Goal: Information Seeking & Learning: Learn about a topic

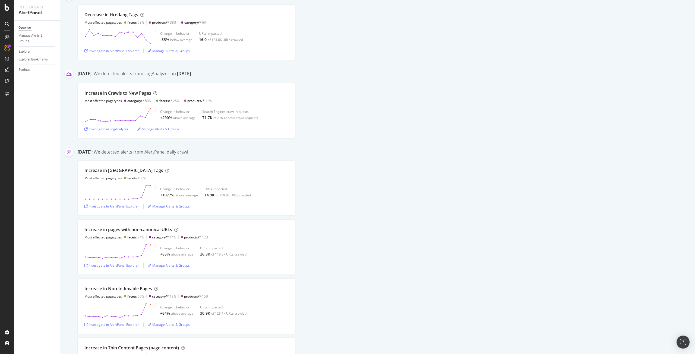
scroll to position [180, 0]
click at [102, 120] on icon at bounding box center [117, 114] width 67 height 15
click at [111, 127] on div "Investigate in LogAnalyzer" at bounding box center [106, 129] width 44 height 5
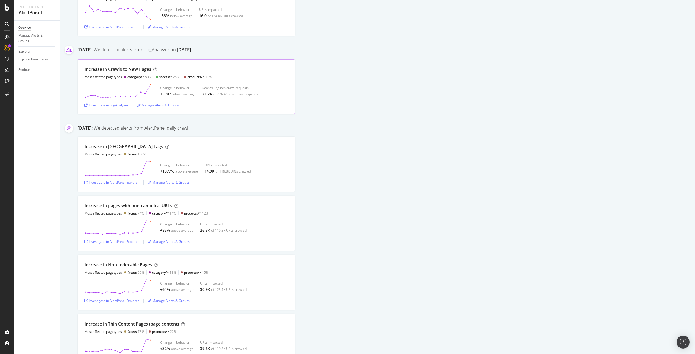
scroll to position [204, 0]
click at [109, 104] on div "Investigate in LogAnalyzer" at bounding box center [106, 105] width 44 height 5
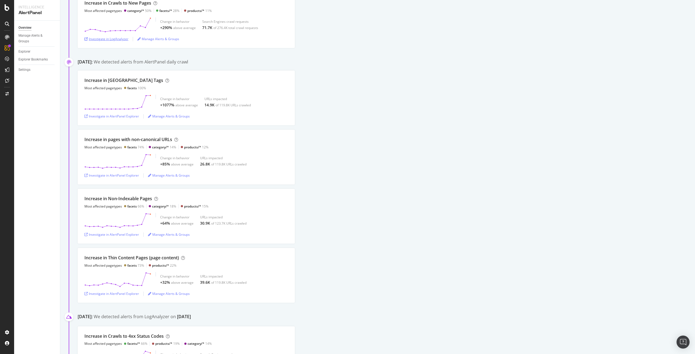
scroll to position [270, 0]
click at [132, 117] on div "Investigate in AlertPanel Explorer" at bounding box center [111, 116] width 55 height 5
click at [119, 173] on div "Investigate in AlertPanel Explorer" at bounding box center [111, 176] width 55 height 8
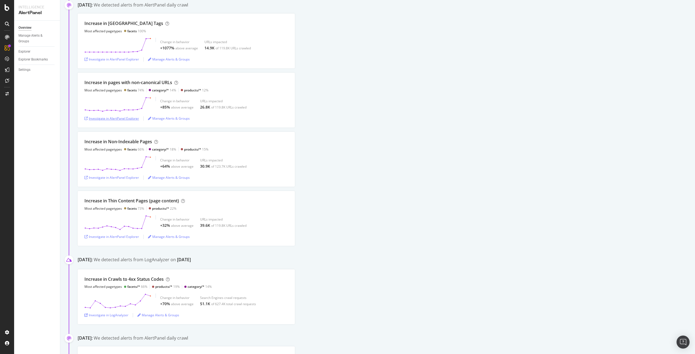
scroll to position [327, 0]
click at [127, 237] on div "Investigate in AlertPanel Explorer" at bounding box center [111, 237] width 55 height 5
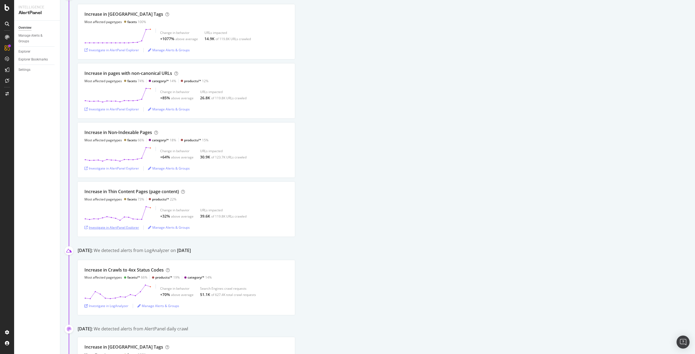
scroll to position [337, 0]
click at [129, 49] on div "Investigate in AlertPanel Explorer" at bounding box center [111, 50] width 55 height 5
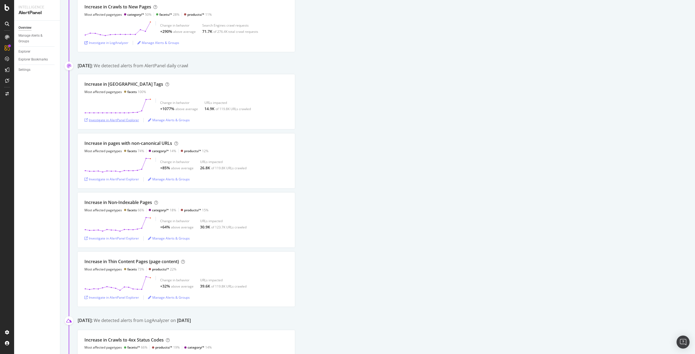
scroll to position [265, 0]
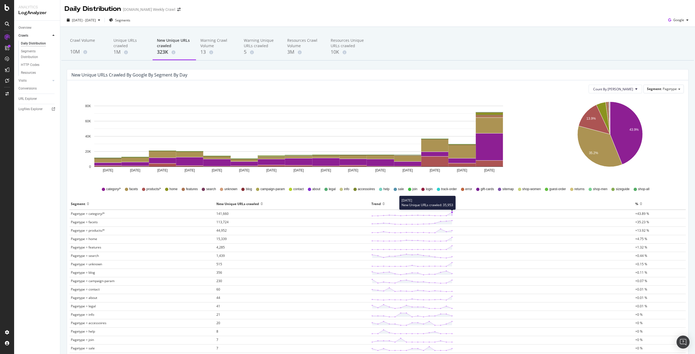
click at [450, 212] on icon at bounding box center [412, 214] width 81 height 5
click at [221, 216] on span "141,660" at bounding box center [222, 214] width 12 height 5
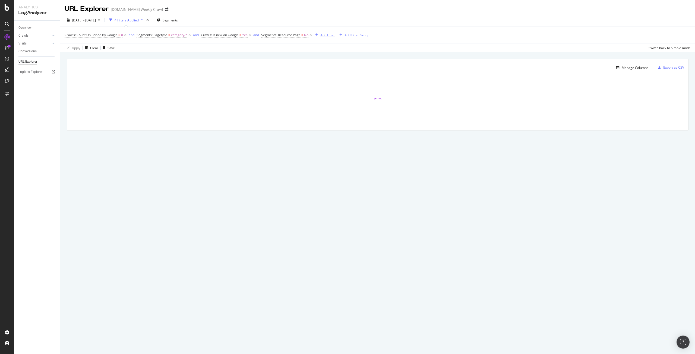
click at [330, 35] on div "Add Filter" at bounding box center [327, 35] width 14 height 5
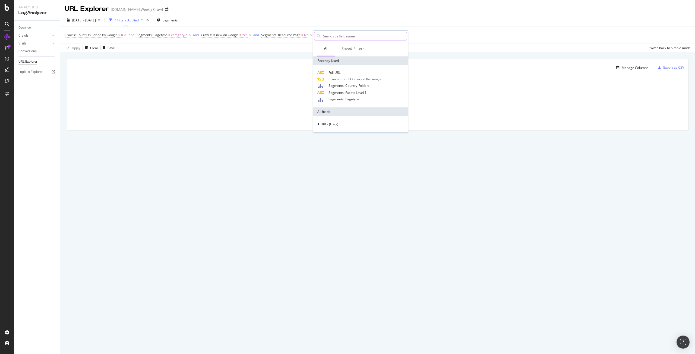
click at [331, 37] on input "text" at bounding box center [365, 36] width 84 height 8
click at [341, 71] on span "Full URL" at bounding box center [335, 72] width 12 height 5
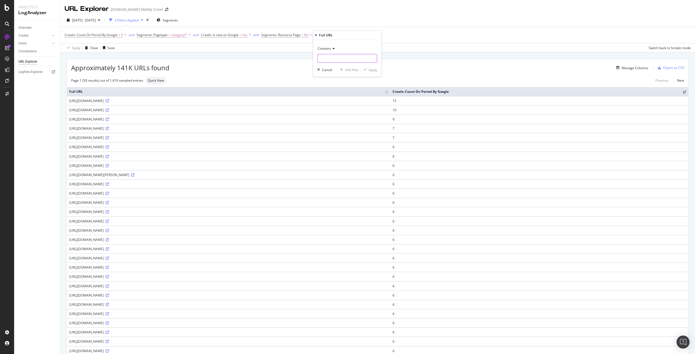
click at [338, 60] on input "text" at bounding box center [347, 58] width 59 height 9
click at [323, 58] on input "=page" at bounding box center [343, 58] width 51 height 9
type input "page="
click at [371, 70] on div "Apply" at bounding box center [373, 70] width 8 height 5
click at [359, 36] on icon at bounding box center [358, 34] width 5 height 5
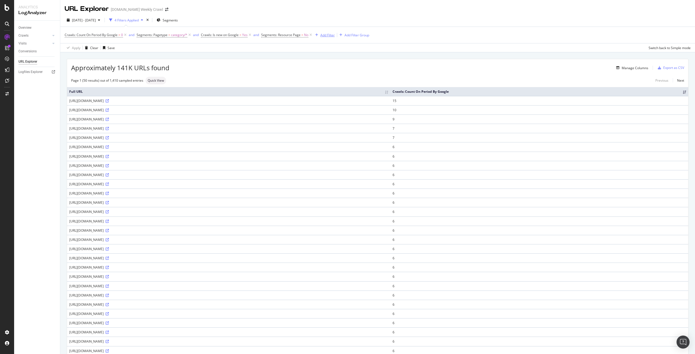
click at [328, 37] on div "Add Filter" at bounding box center [327, 35] width 14 height 5
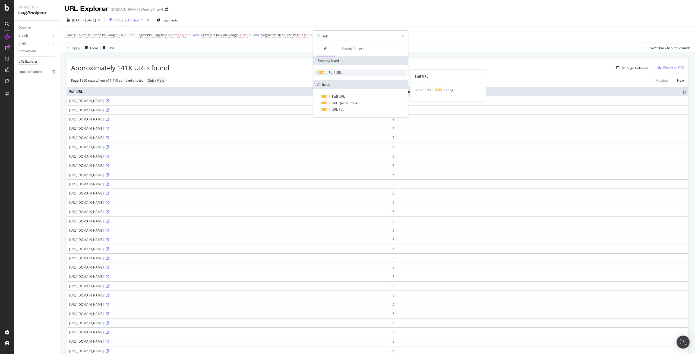
type input "full"
click at [341, 72] on span "URL" at bounding box center [339, 72] width 6 height 5
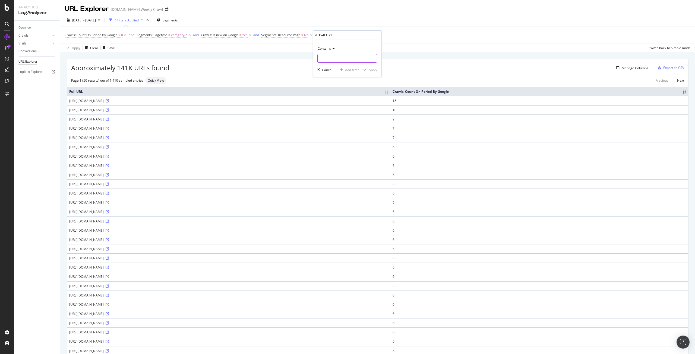
click at [335, 60] on input "text" at bounding box center [347, 58] width 59 height 9
click at [330, 49] on span "Contains" at bounding box center [324, 48] width 13 height 5
click at [345, 46] on div "Contains" at bounding box center [347, 48] width 60 height 9
click at [338, 58] on input "text" at bounding box center [347, 58] width 59 height 9
click at [332, 50] on icon at bounding box center [333, 48] width 4 height 3
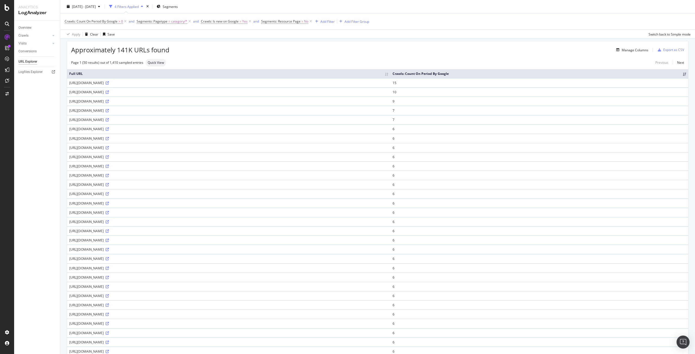
scroll to position [17, 0]
click at [326, 21] on div "Add Filter" at bounding box center [327, 21] width 14 height 5
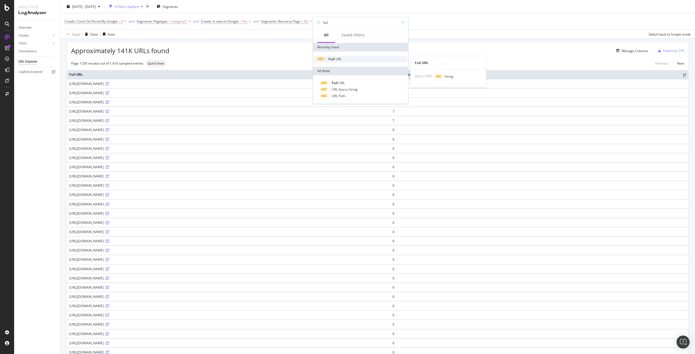
click at [332, 57] on span "Full" at bounding box center [332, 59] width 7 height 5
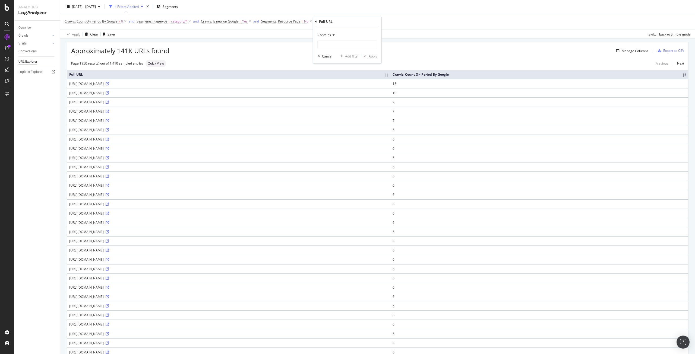
click at [332, 37] on div "Contains" at bounding box center [347, 35] width 60 height 9
click at [333, 94] on span "Doesn't contain" at bounding box center [332, 95] width 24 height 5
click at [333, 44] on input "text" at bounding box center [347, 44] width 59 height 9
type input "page"
click at [372, 57] on div "Apply" at bounding box center [373, 56] width 8 height 5
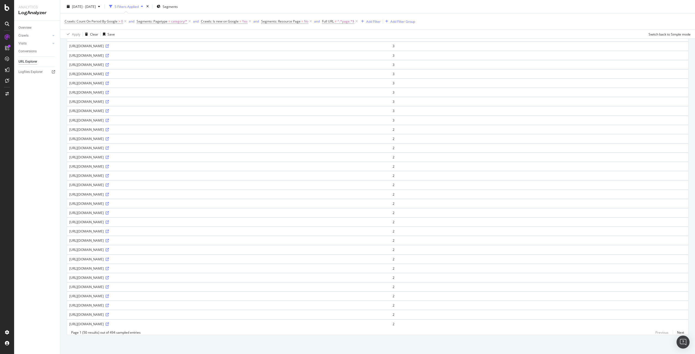
scroll to position [291, 0]
click at [679, 333] on link "Next" at bounding box center [678, 333] width 11 height 8
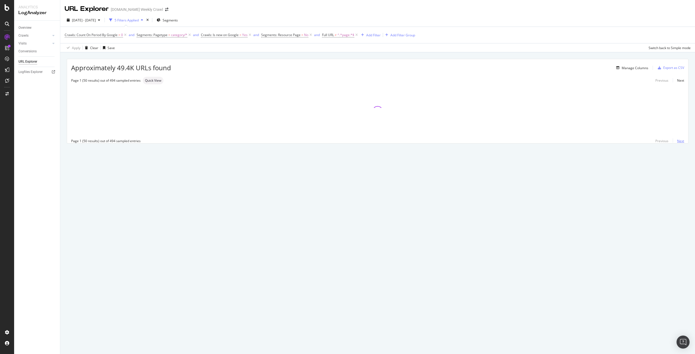
scroll to position [0, 0]
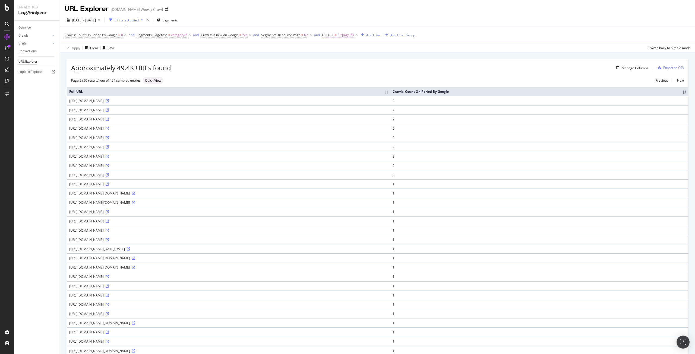
click at [345, 36] on span "^.*page.*$" at bounding box center [346, 35] width 17 height 8
click at [488, 71] on div "Manage Columns" at bounding box center [409, 68] width 477 height 7
click at [342, 35] on span "^.*page.*$" at bounding box center [346, 35] width 17 height 8
click at [341, 60] on input "page" at bounding box center [352, 57] width 51 height 9
type input "camp"
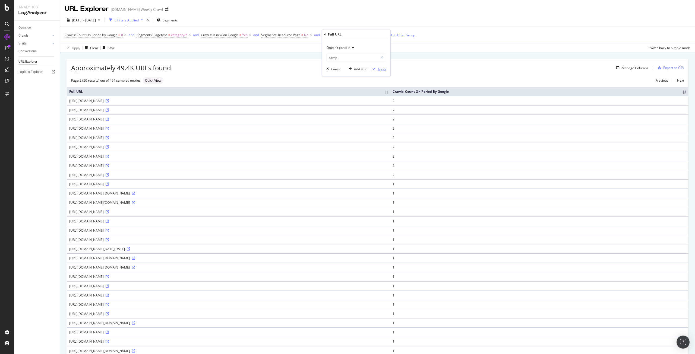
click at [385, 69] on div "Apply" at bounding box center [382, 69] width 8 height 5
click at [347, 34] on span "^.*camp.*$" at bounding box center [347, 35] width 18 height 8
click at [342, 48] on span "Doesn't contain" at bounding box center [339, 47] width 24 height 5
click at [344, 99] on div "Contains" at bounding box center [357, 101] width 58 height 7
click at [378, 71] on div "Apply" at bounding box center [382, 69] width 8 height 5
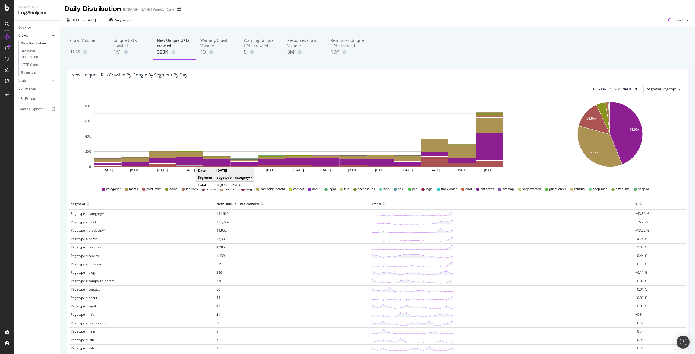
click at [217, 223] on span "113,724" at bounding box center [222, 222] width 12 height 5
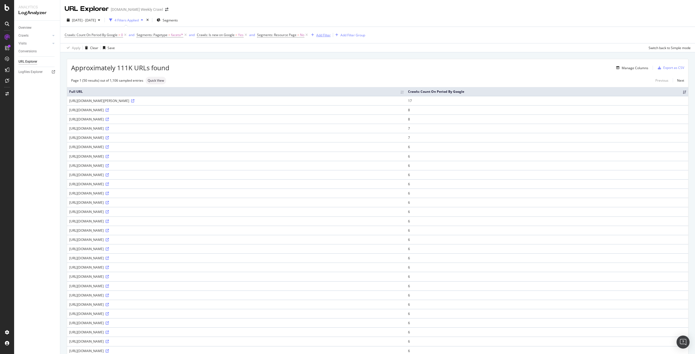
click at [316, 35] on div "Add Filter" at bounding box center [323, 35] width 14 height 5
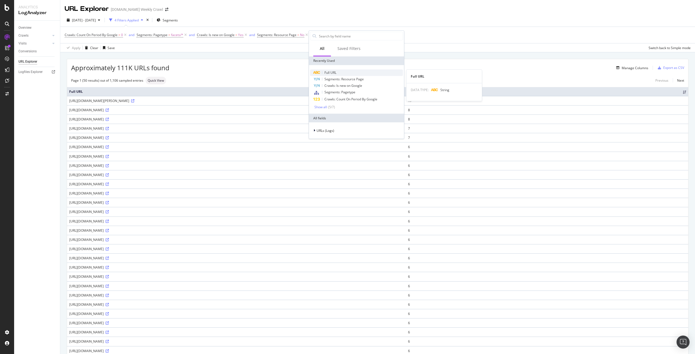
click at [328, 74] on span "Full URL" at bounding box center [331, 72] width 12 height 5
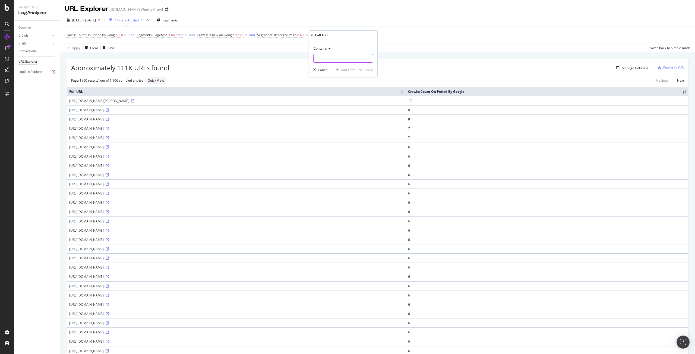
click at [327, 59] on input "text" at bounding box center [343, 58] width 59 height 9
type input "page"
click at [367, 71] on div "Apply" at bounding box center [369, 70] width 8 height 5
click at [334, 34] on span "^.*page.*$" at bounding box center [341, 35] width 17 height 8
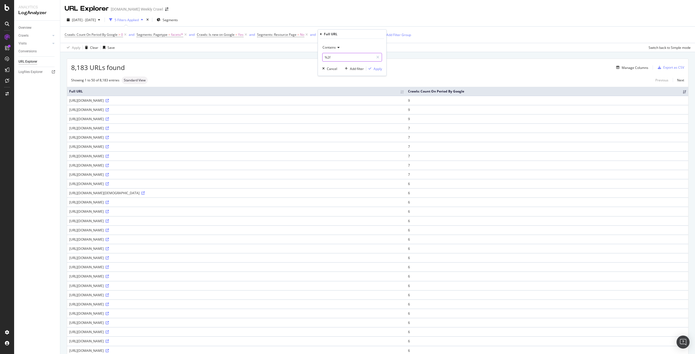
click at [360, 59] on input "%2f" at bounding box center [348, 57] width 51 height 9
type input "%2F"
click at [377, 70] on div "Apply" at bounding box center [378, 69] width 8 height 5
click at [351, 35] on icon at bounding box center [351, 34] width 5 height 5
click at [631, 68] on div "Manage Columns" at bounding box center [635, 68] width 27 height 5
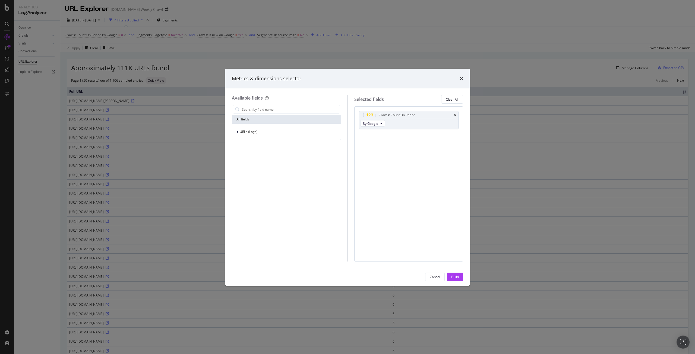
click at [462, 83] on div "Metrics & dimensions selector" at bounding box center [347, 79] width 244 height 20
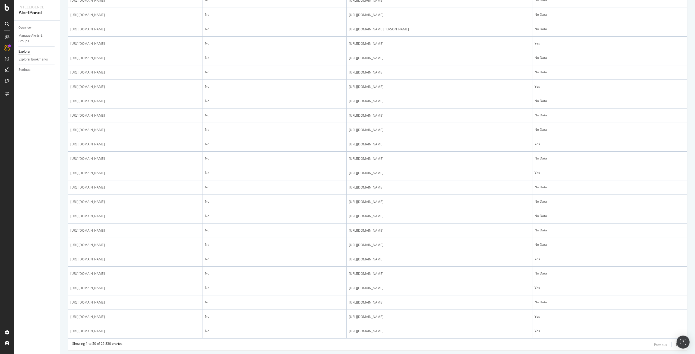
scroll to position [538, 0]
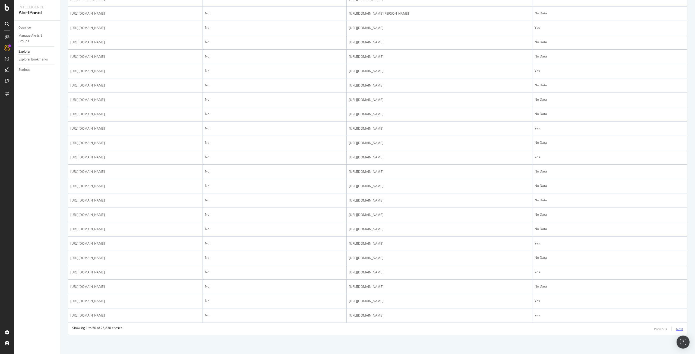
click at [676, 328] on div "Next" at bounding box center [679, 329] width 7 height 5
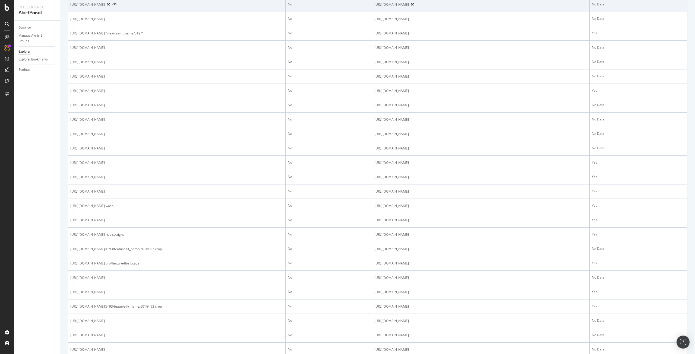
scroll to position [187, 0]
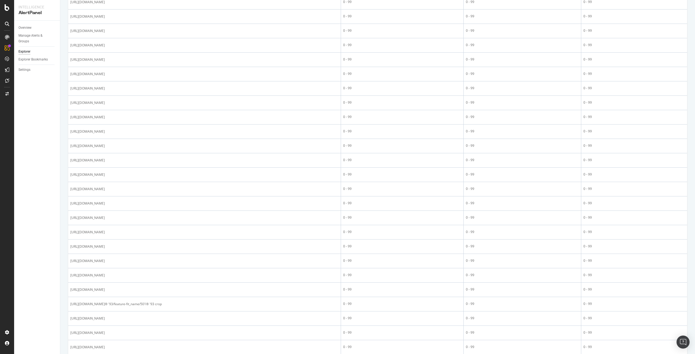
scroll to position [625, 0]
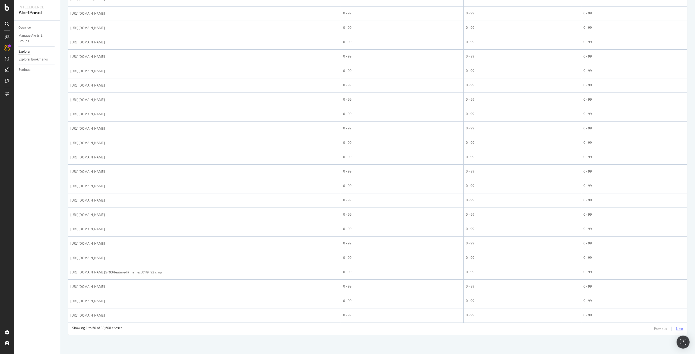
click at [676, 329] on div "Next" at bounding box center [679, 329] width 7 height 5
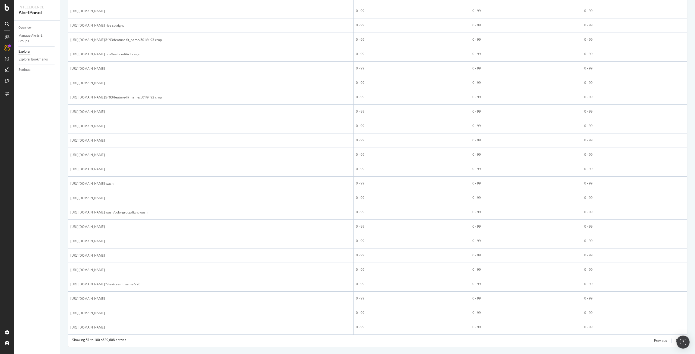
scroll to position [527, 0]
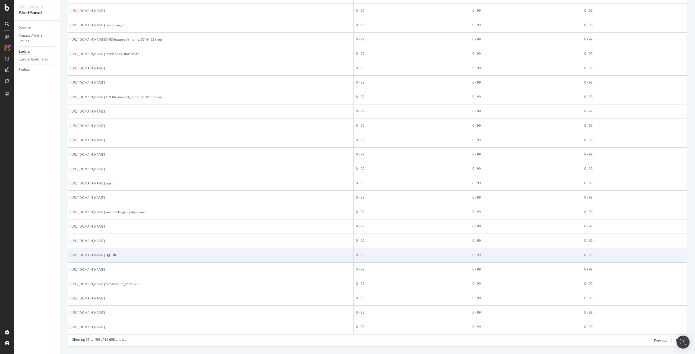
click at [110, 255] on icon at bounding box center [108, 255] width 3 height 3
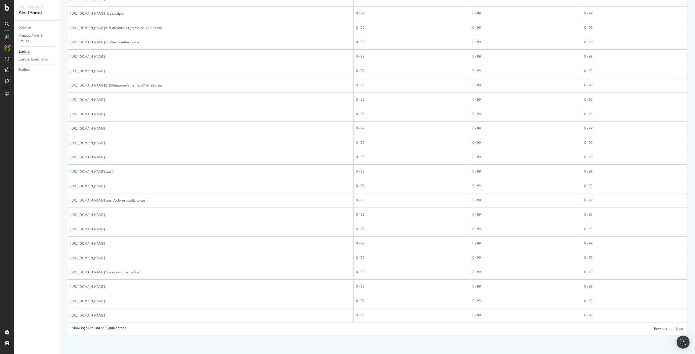
click at [677, 331] on div "Next" at bounding box center [679, 329] width 7 height 5
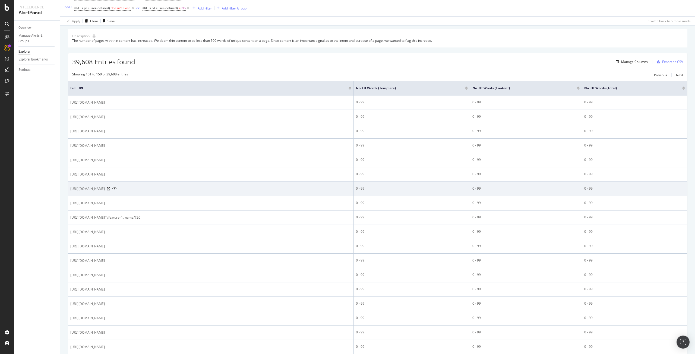
scroll to position [56, 0]
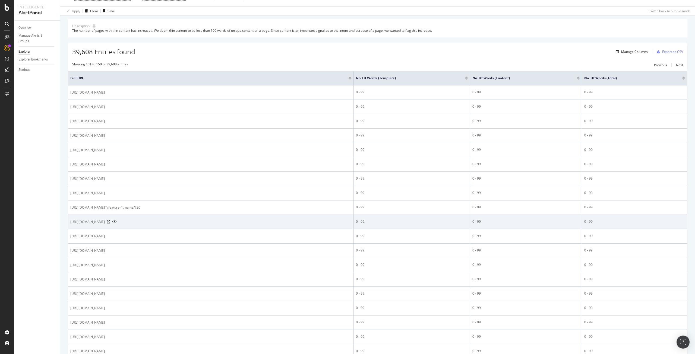
click at [117, 224] on div at bounding box center [112, 222] width 10 height 4
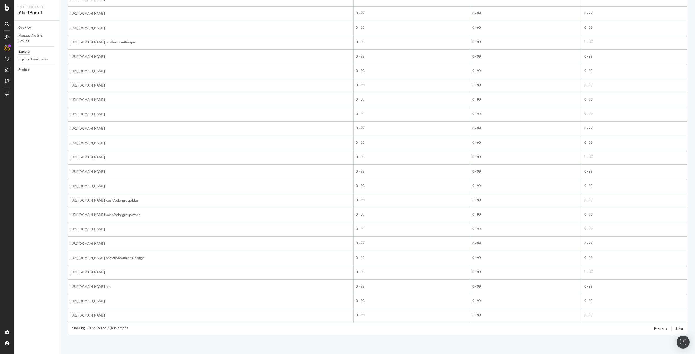
scroll to position [560, 0]
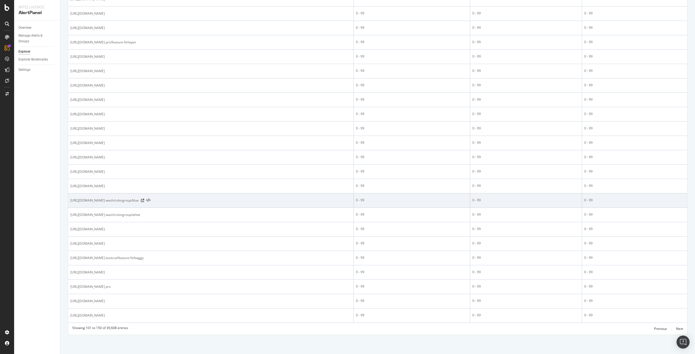
click at [150, 201] on div at bounding box center [146, 201] width 10 height 4
click at [144, 201] on icon at bounding box center [142, 200] width 3 height 3
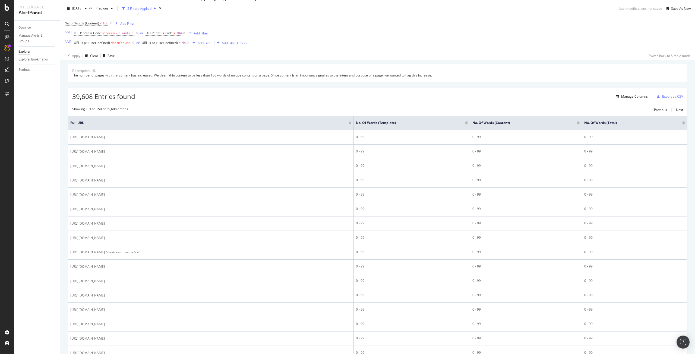
scroll to position [0, 0]
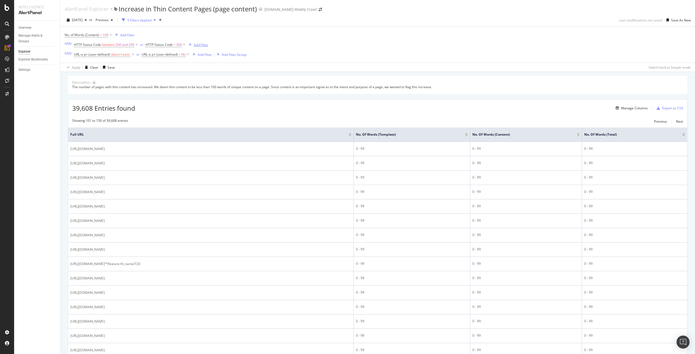
click at [203, 46] on div "Add Filter" at bounding box center [201, 45] width 14 height 5
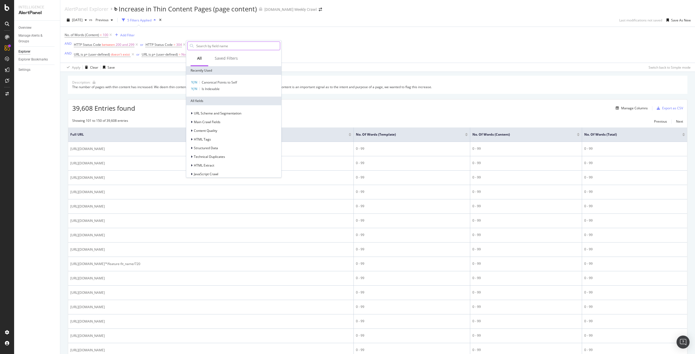
click at [203, 45] on input "text" at bounding box center [238, 46] width 84 height 8
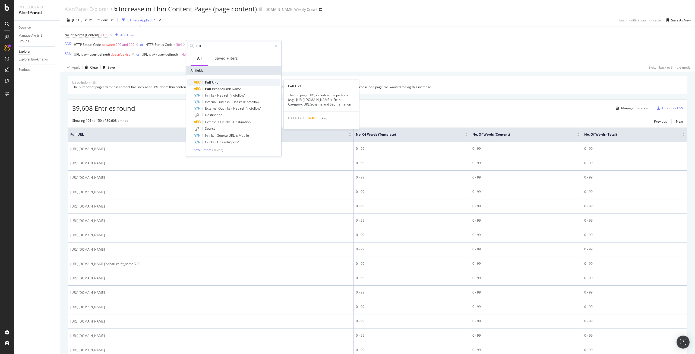
type input "full"
click at [214, 82] on span "URL" at bounding box center [215, 82] width 6 height 5
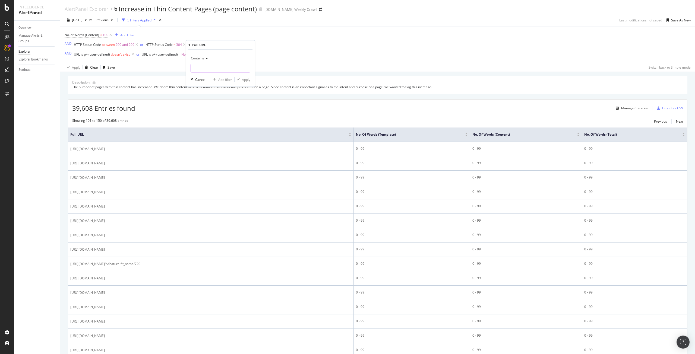
click at [213, 70] on input "text" at bounding box center [220, 68] width 59 height 9
type input "/US/"
click at [250, 81] on div "Contains /US/ Cancel Add filter Apply" at bounding box center [220, 68] width 68 height 37
click at [246, 80] on div "Apply" at bounding box center [246, 79] width 8 height 5
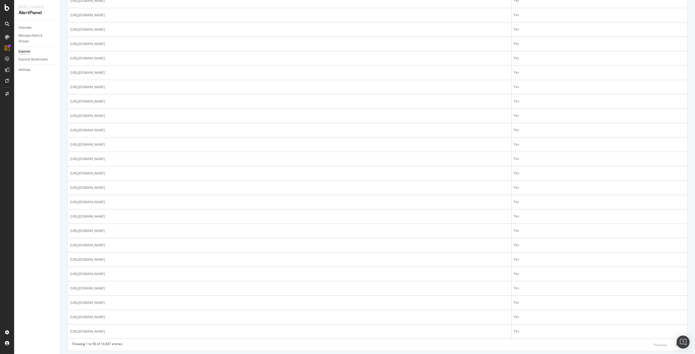
scroll to position [538, 0]
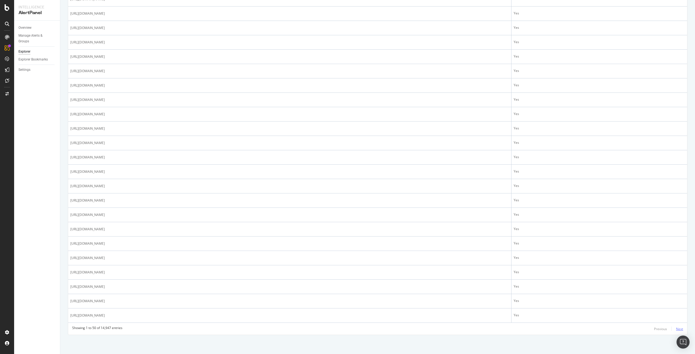
click at [678, 330] on div "Next" at bounding box center [679, 329] width 7 height 5
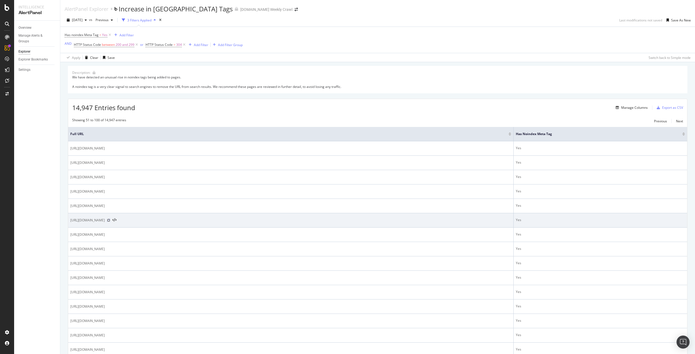
click at [110, 221] on icon at bounding box center [108, 220] width 3 height 3
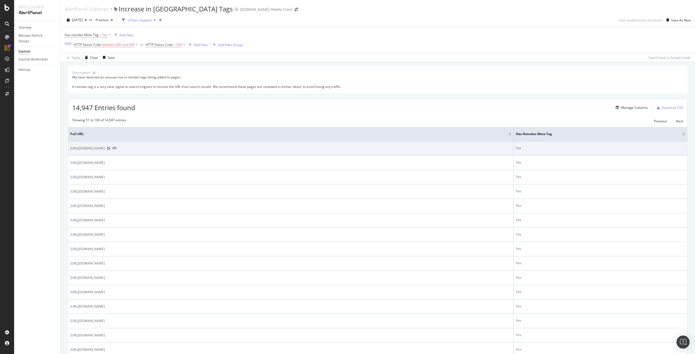
click at [110, 149] on icon at bounding box center [108, 148] width 3 height 3
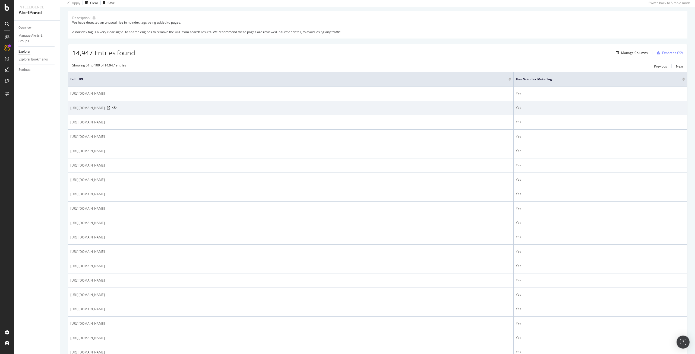
scroll to position [55, 0]
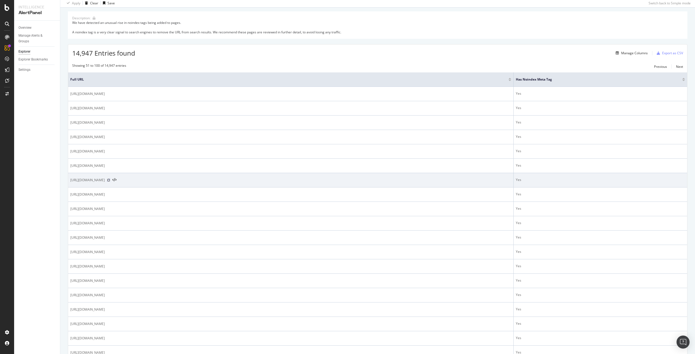
click at [110, 180] on icon at bounding box center [108, 180] width 3 height 3
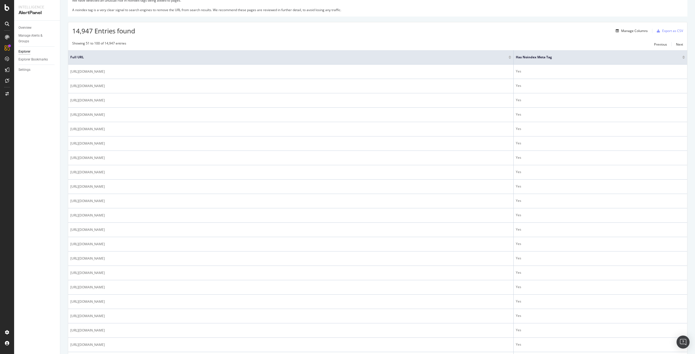
scroll to position [0, 0]
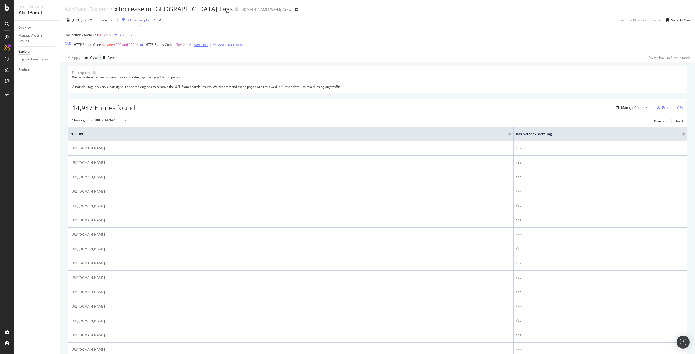
click at [202, 45] on div "Add Filter" at bounding box center [201, 45] width 14 height 5
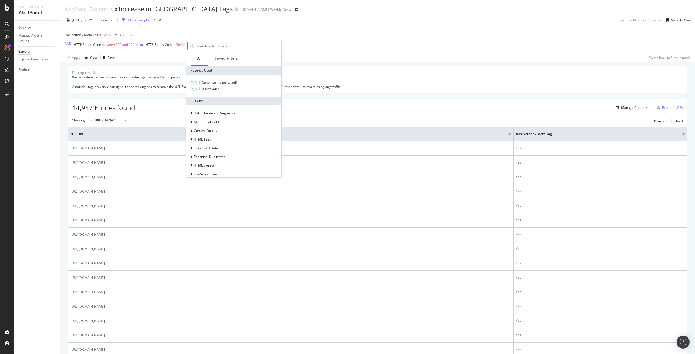
click at [203, 44] on input "text" at bounding box center [238, 46] width 84 height 8
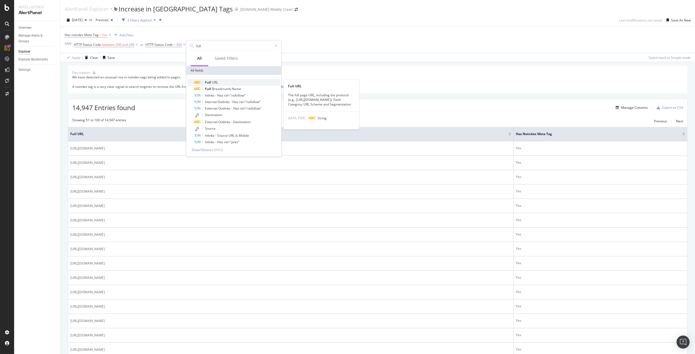
type input "full"
click at [214, 80] on span "URL" at bounding box center [215, 82] width 6 height 5
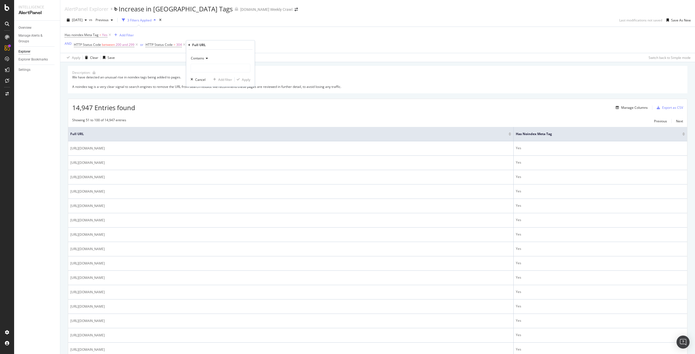
click at [204, 58] on icon at bounding box center [206, 58] width 4 height 3
click at [210, 119] on span "Doesn't contain" at bounding box center [205, 119] width 24 height 5
click at [223, 68] on input "text" at bounding box center [220, 68] width 59 height 9
type input "/US/"
click at [246, 80] on div "Apply" at bounding box center [246, 79] width 8 height 5
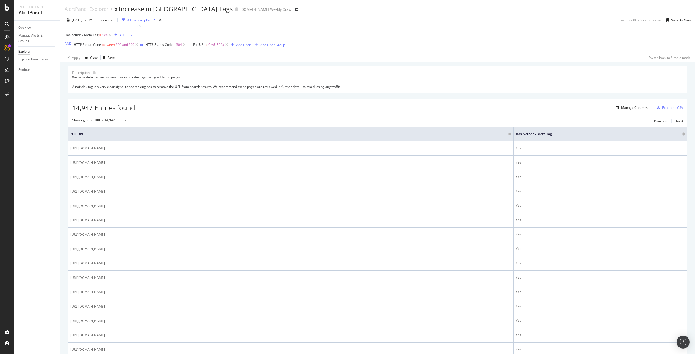
click at [219, 44] on span "^.*/US/.*$" at bounding box center [217, 45] width 16 height 8
click at [215, 71] on input "/US/" at bounding box center [222, 67] width 51 height 9
type input "page=-"
click at [254, 80] on div "Apply" at bounding box center [252, 79] width 8 height 5
click at [218, 44] on span "^.*page=-.*$" at bounding box center [219, 45] width 20 height 8
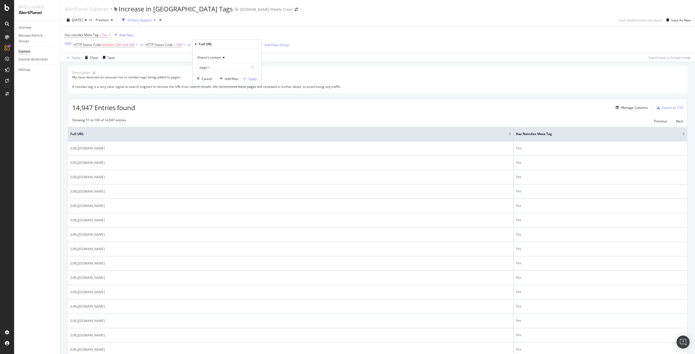
click at [215, 59] on span "Doesn't contain" at bounding box center [209, 57] width 24 height 5
click at [213, 114] on div "Contains" at bounding box center [228, 111] width 58 height 7
click at [249, 78] on div "Apply" at bounding box center [252, 79] width 8 height 5
click at [221, 44] on span "^.*page=-.*$" at bounding box center [219, 45] width 20 height 8
click at [214, 55] on div "Contains" at bounding box center [227, 57] width 60 height 9
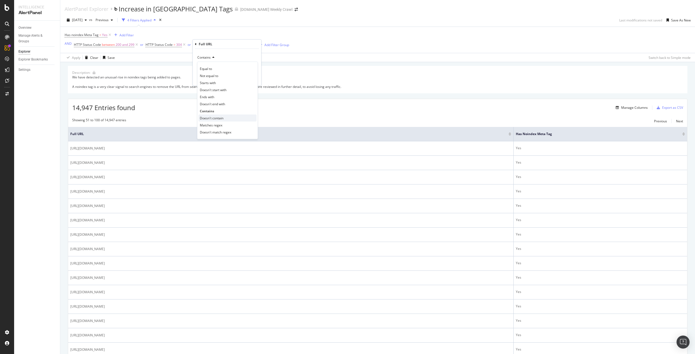
click at [206, 116] on span "Doesn't contain" at bounding box center [212, 118] width 24 height 5
click at [252, 80] on div "Apply" at bounding box center [252, 79] width 8 height 5
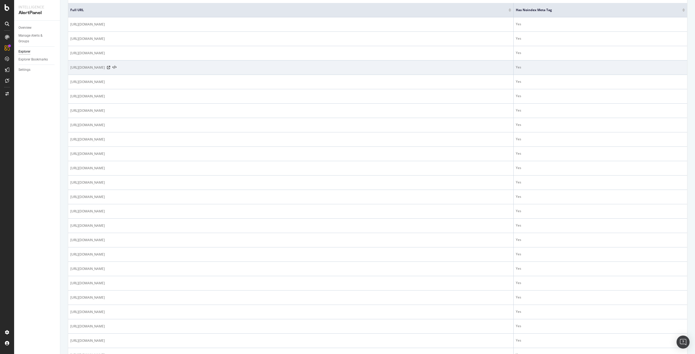
scroll to position [538, 0]
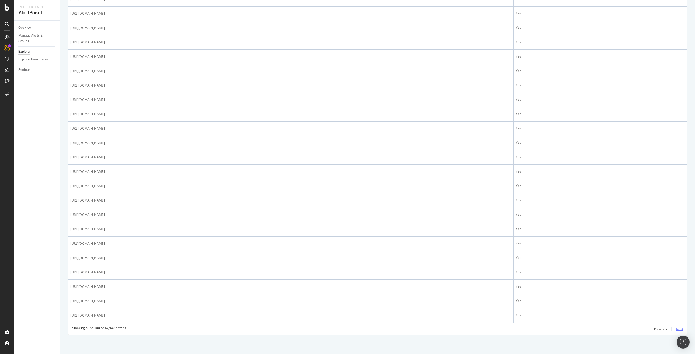
click at [676, 327] on div "Next" at bounding box center [679, 329] width 7 height 5
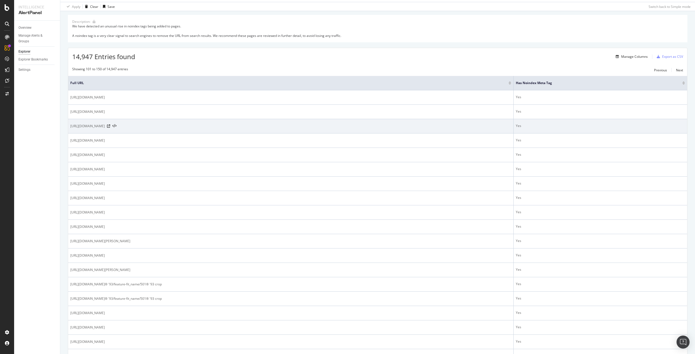
scroll to position [0, 0]
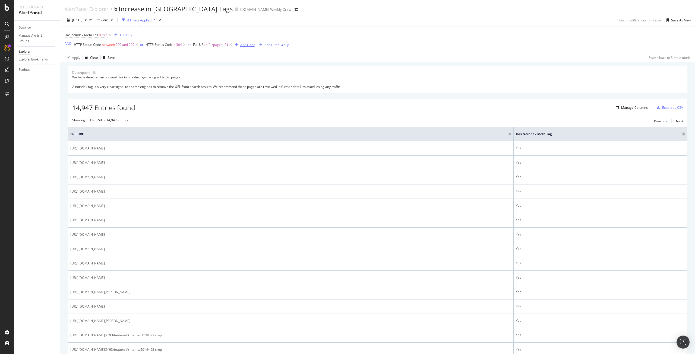
click at [246, 44] on div "Add Filter" at bounding box center [247, 45] width 14 height 5
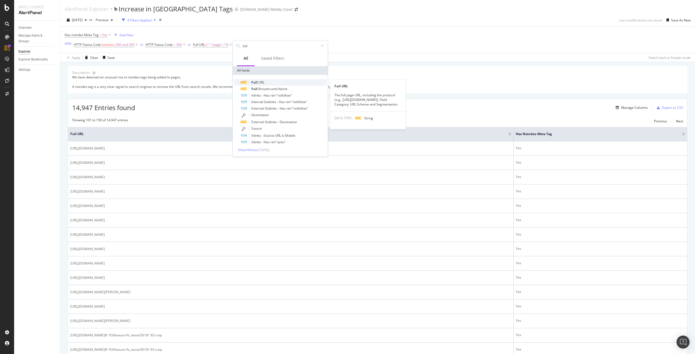
click at [257, 83] on span "Full" at bounding box center [254, 82] width 7 height 5
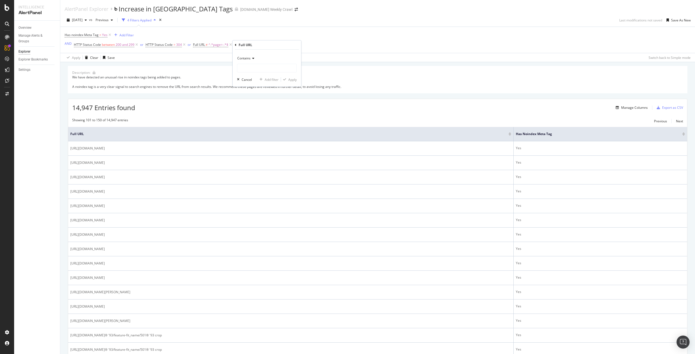
click at [250, 56] on div "Contains" at bounding box center [267, 58] width 60 height 9
click at [251, 117] on span "Doesn't contain" at bounding box center [252, 119] width 24 height 5
click at [258, 69] on input "text" at bounding box center [266, 68] width 59 height 9
type input "%2F"
click at [296, 83] on div "Doesn't contain %2F Cancel Add filter Apply" at bounding box center [267, 68] width 68 height 37
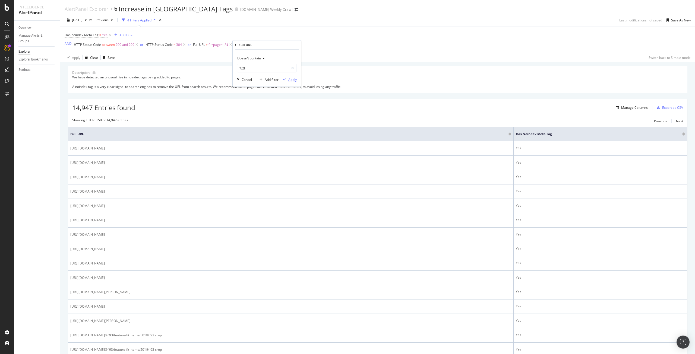
click at [291, 81] on div "Apply" at bounding box center [292, 79] width 8 height 5
click at [215, 44] on span "^.*page=-.*$" at bounding box center [219, 45] width 20 height 8
click at [221, 67] on input "page=-" at bounding box center [222, 67] width 51 height 9
click at [221, 68] on input "page=-" at bounding box center [222, 67] width 51 height 9
click at [231, 70] on input "page=-" at bounding box center [222, 67] width 51 height 9
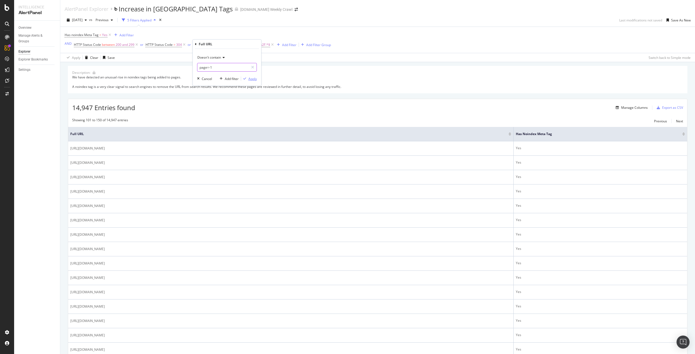
type input "page=-1"
click at [249, 79] on div "Apply" at bounding box center [252, 79] width 8 height 5
click at [215, 43] on span "^.*page=-1.*$" at bounding box center [220, 45] width 22 height 8
click at [200, 67] on input "page=-1" at bounding box center [222, 67] width 51 height 9
click at [206, 70] on input "page=-1" at bounding box center [222, 67] width 51 height 9
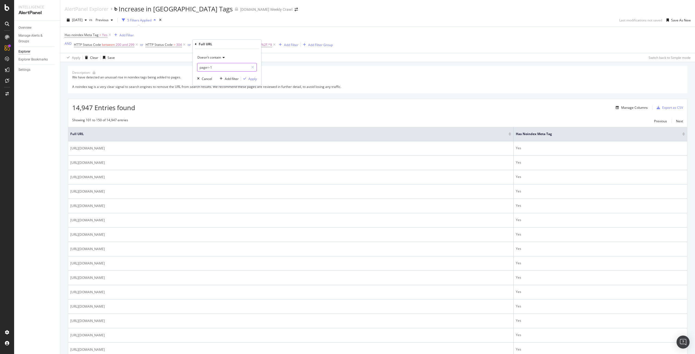
click at [200, 68] on input "page=-1" at bounding box center [222, 67] width 51 height 9
type input "?page=-1"
click at [253, 78] on div "Apply" at bounding box center [252, 79] width 8 height 5
click at [274, 45] on icon at bounding box center [275, 44] width 5 height 5
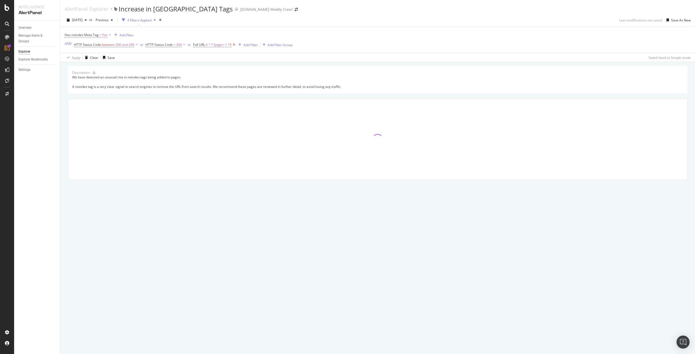
click at [232, 45] on icon at bounding box center [234, 44] width 5 height 5
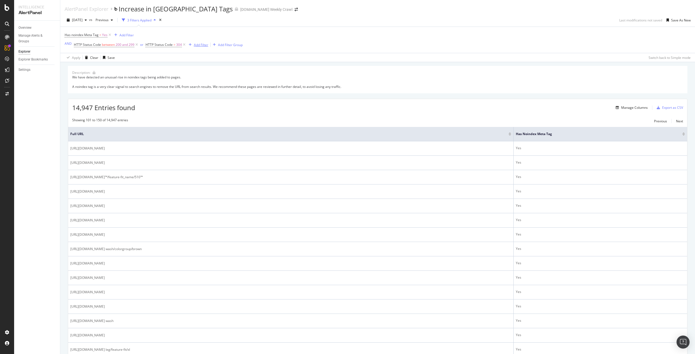
click at [202, 46] on div "Add Filter" at bounding box center [201, 45] width 14 height 5
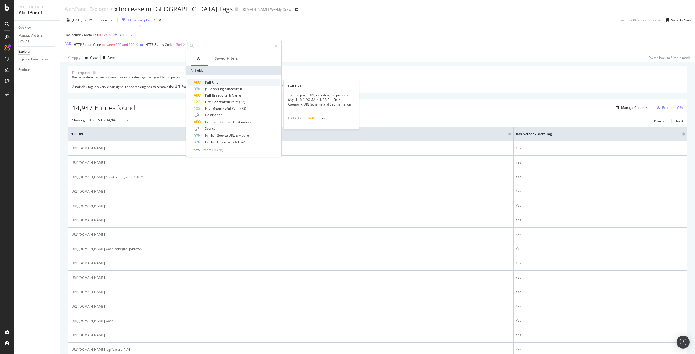
type input "fu"
click at [220, 83] on div "Full URL" at bounding box center [237, 82] width 86 height 7
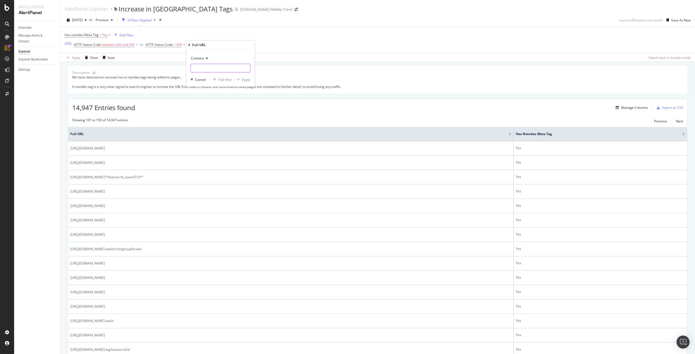
click at [210, 70] on input "text" at bounding box center [220, 68] width 59 height 9
type input "page="
click at [246, 80] on div "Apply" at bounding box center [246, 79] width 8 height 5
click at [215, 46] on span "^.*page=.*$" at bounding box center [218, 45] width 19 height 8
click at [212, 58] on icon at bounding box center [213, 57] width 4 height 3
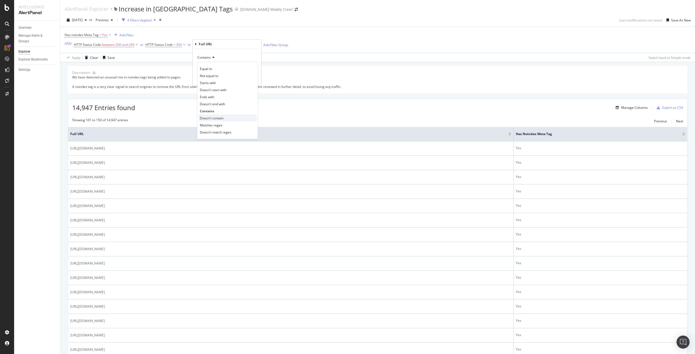
click at [213, 119] on span "Doesn't contain" at bounding box center [212, 118] width 24 height 5
click at [249, 80] on div "Apply" at bounding box center [252, 79] width 8 height 5
